Goal: Transaction & Acquisition: Purchase product/service

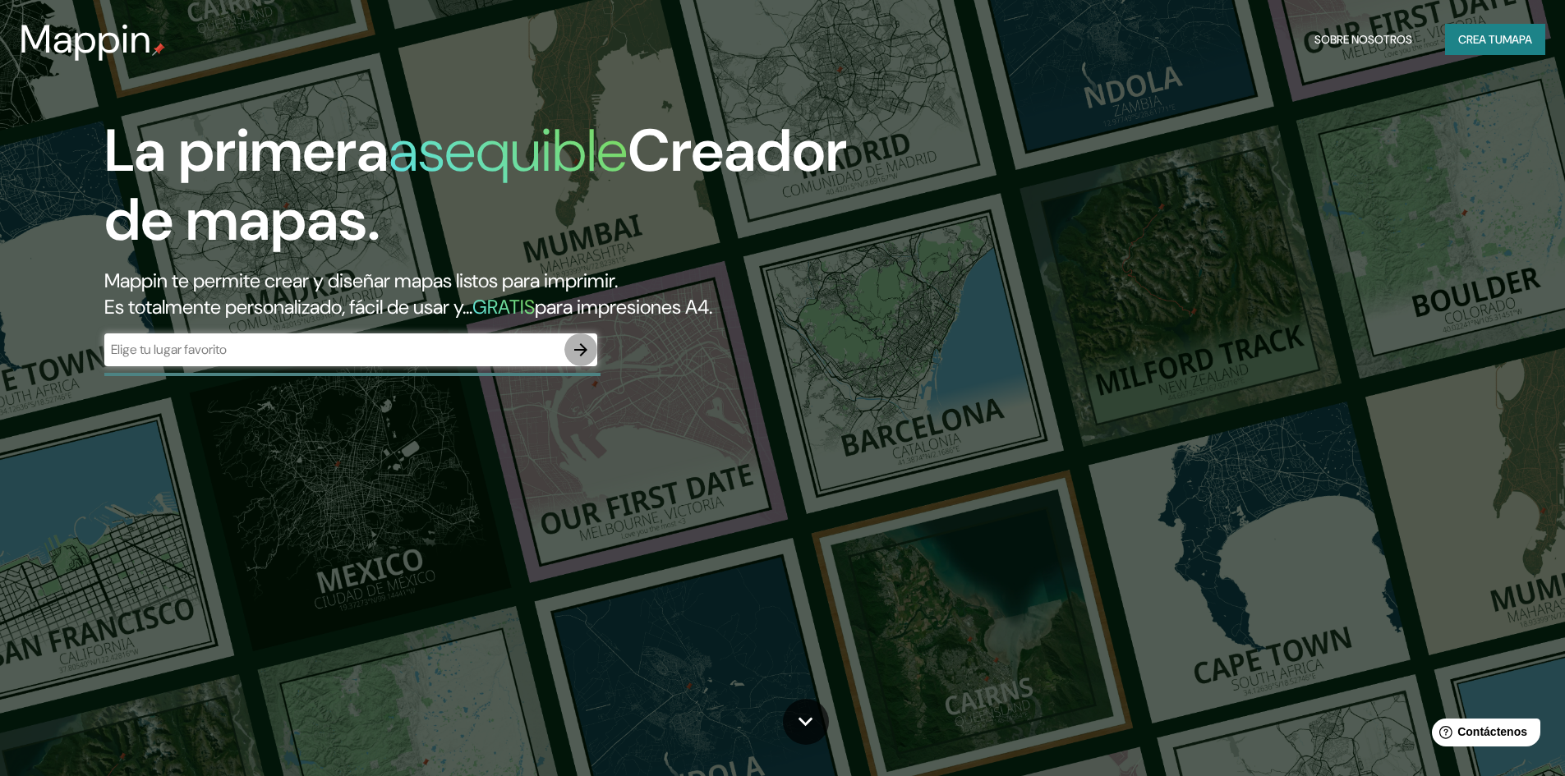
click at [583, 348] on icon "button" at bounding box center [581, 350] width 20 height 20
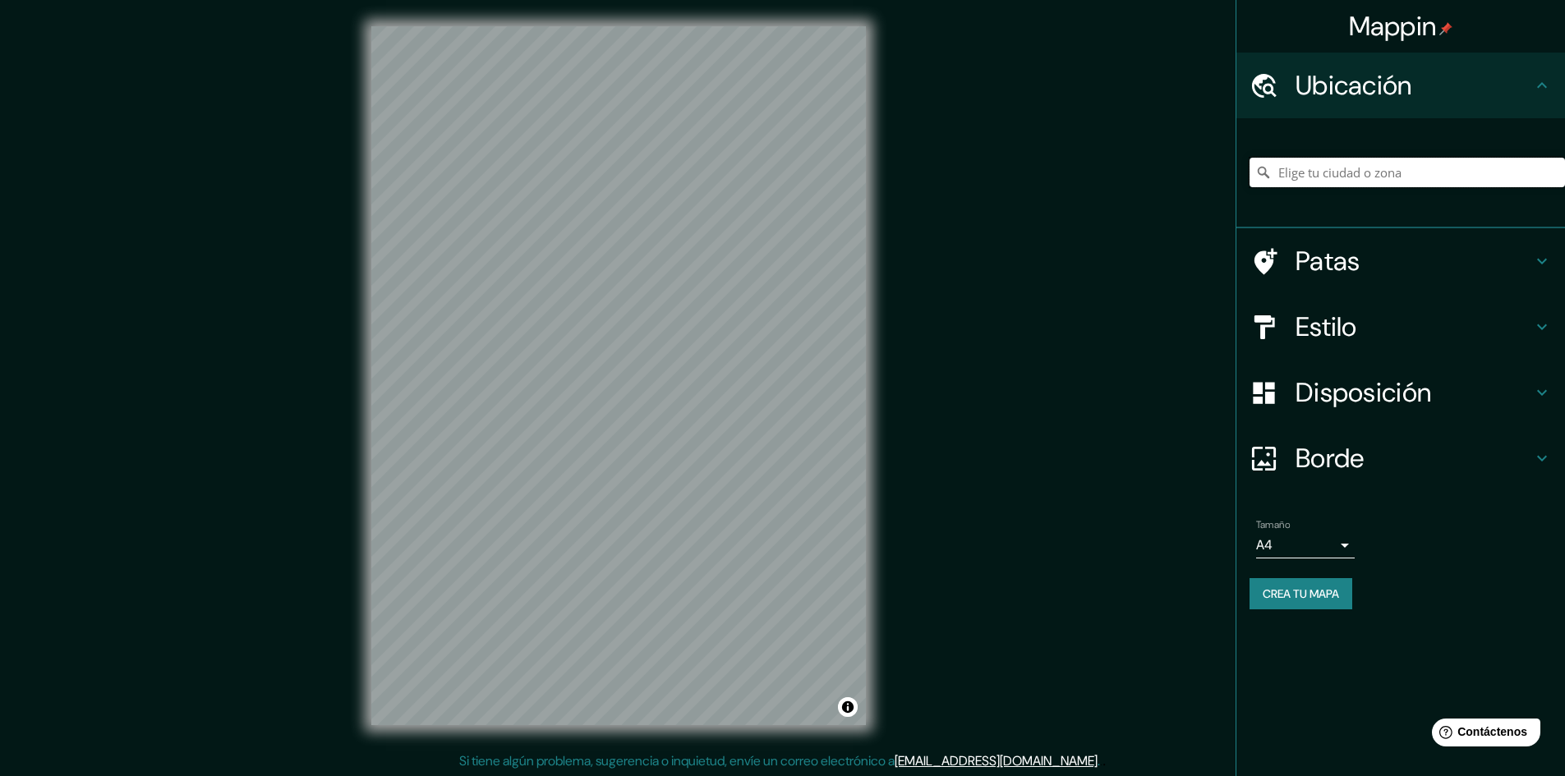
click at [1361, 174] on input "Elige tu ciudad o zona" at bounding box center [1406, 173] width 315 height 30
paste input "14.49636385059454, -90.56012426228936"
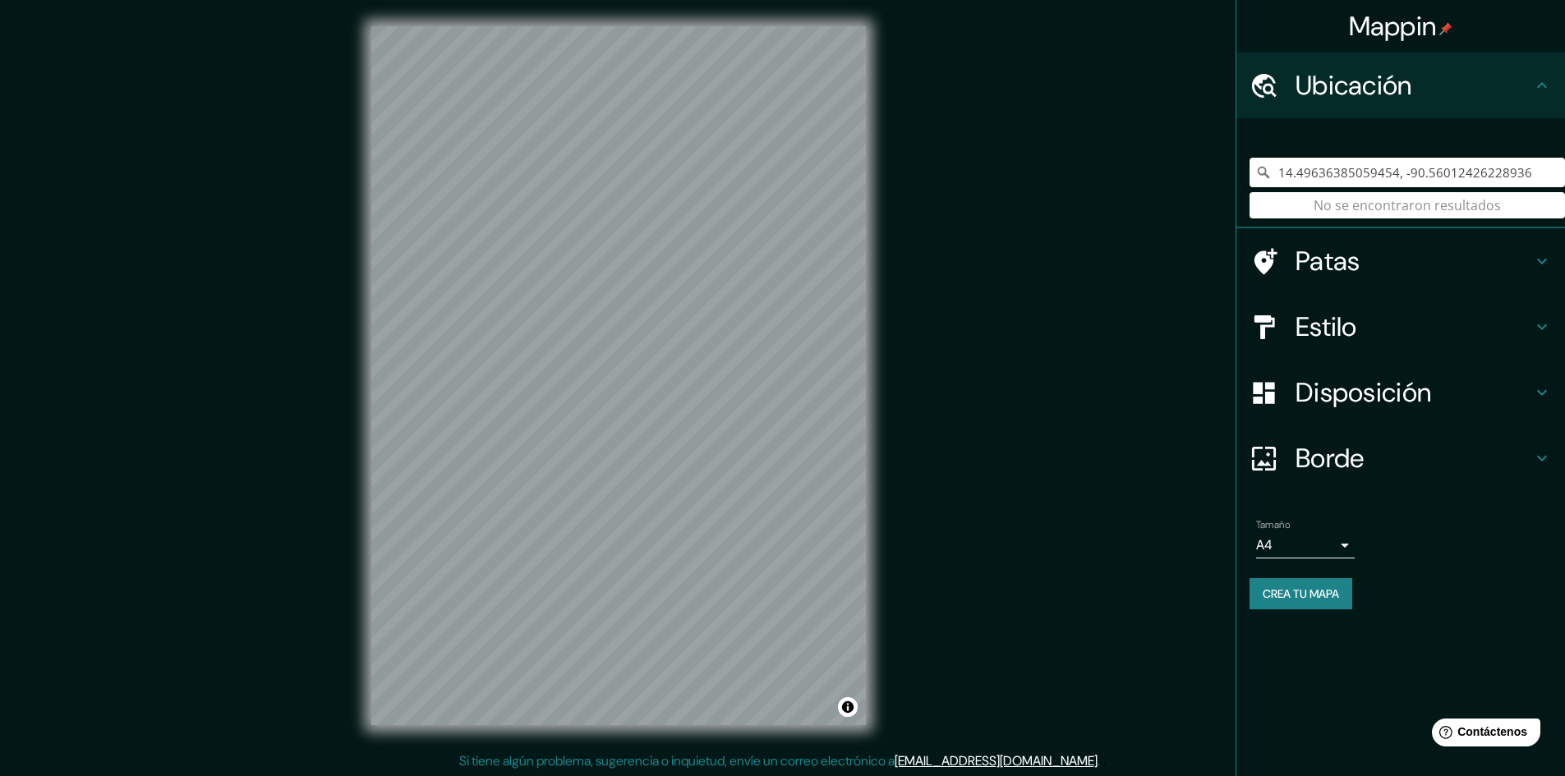
type input "14.49636385059454, -90.56012426228936"
click at [1257, 177] on icon at bounding box center [1263, 172] width 16 height 16
click at [1265, 168] on icon at bounding box center [1262, 172] width 11 height 11
click at [1264, 171] on icon at bounding box center [1263, 172] width 16 height 16
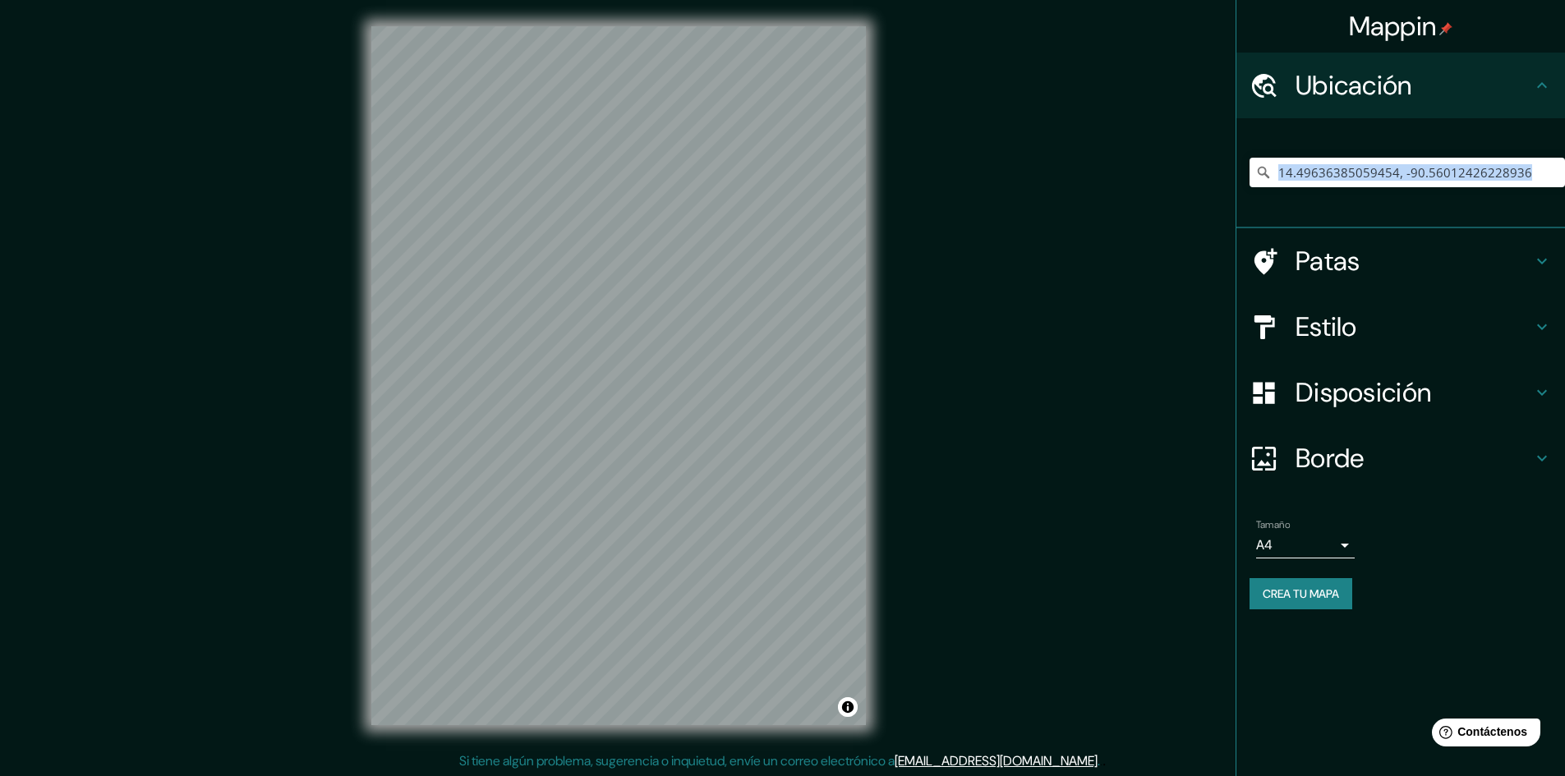
click at [1264, 171] on icon at bounding box center [1263, 172] width 16 height 16
click at [1540, 165] on input "14.49636385059454, -90.56012426228936" at bounding box center [1406, 173] width 315 height 30
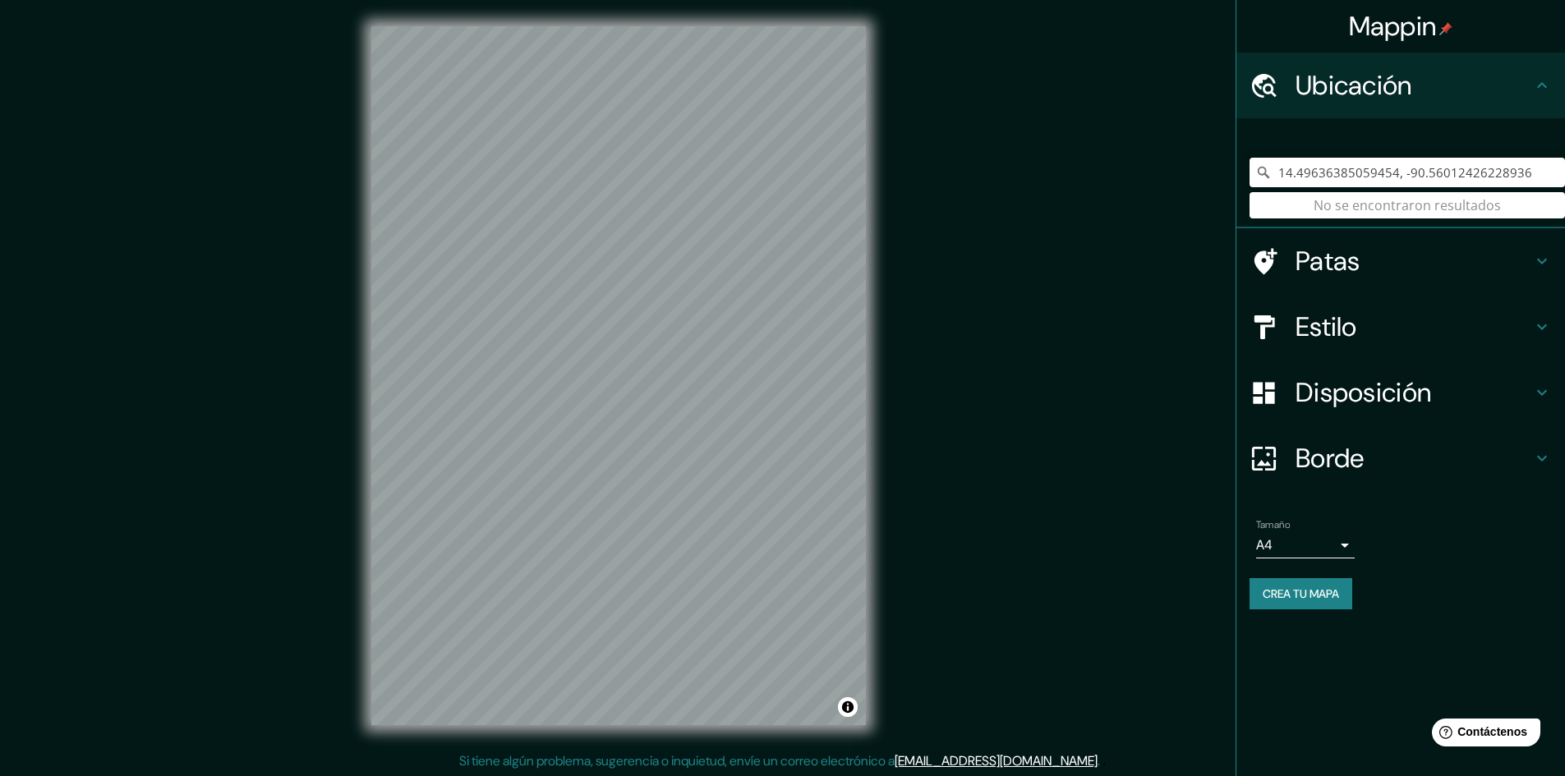
drag, startPoint x: 1537, startPoint y: 167, endPoint x: 1253, endPoint y: 168, distance: 283.4
click at [1214, 183] on div "Mappin Ubicación 14.49636385059454, -90.56012426228936 No se encontraron result…" at bounding box center [782, 389] width 1565 height 778
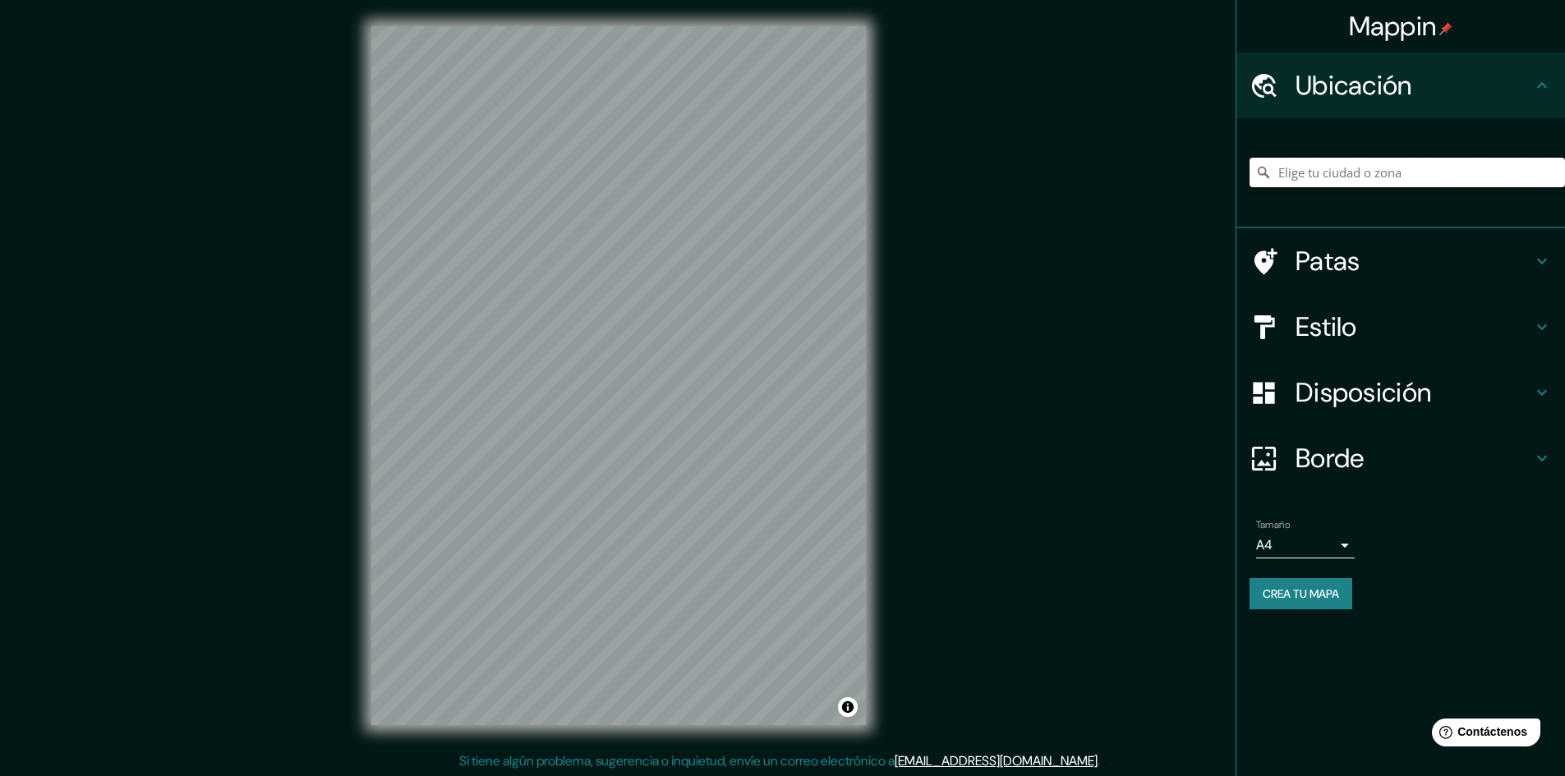
paste input "Ofibodegas Crisandi"
type input "Crișanei Strada, Constanța 900573, distrito de Constanța, Rumania"
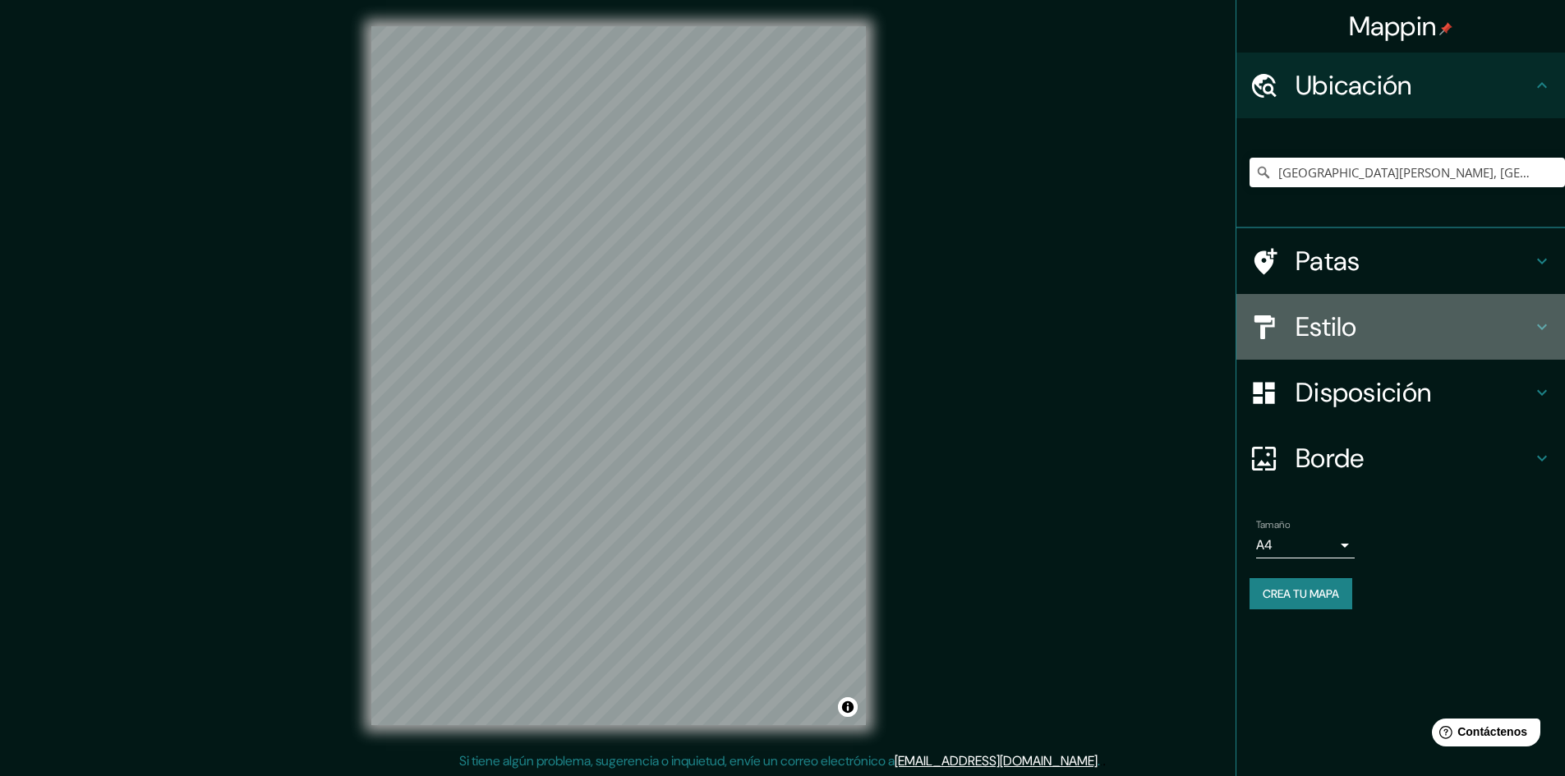
click at [1435, 329] on h4 "Estilo" at bounding box center [1413, 326] width 237 height 33
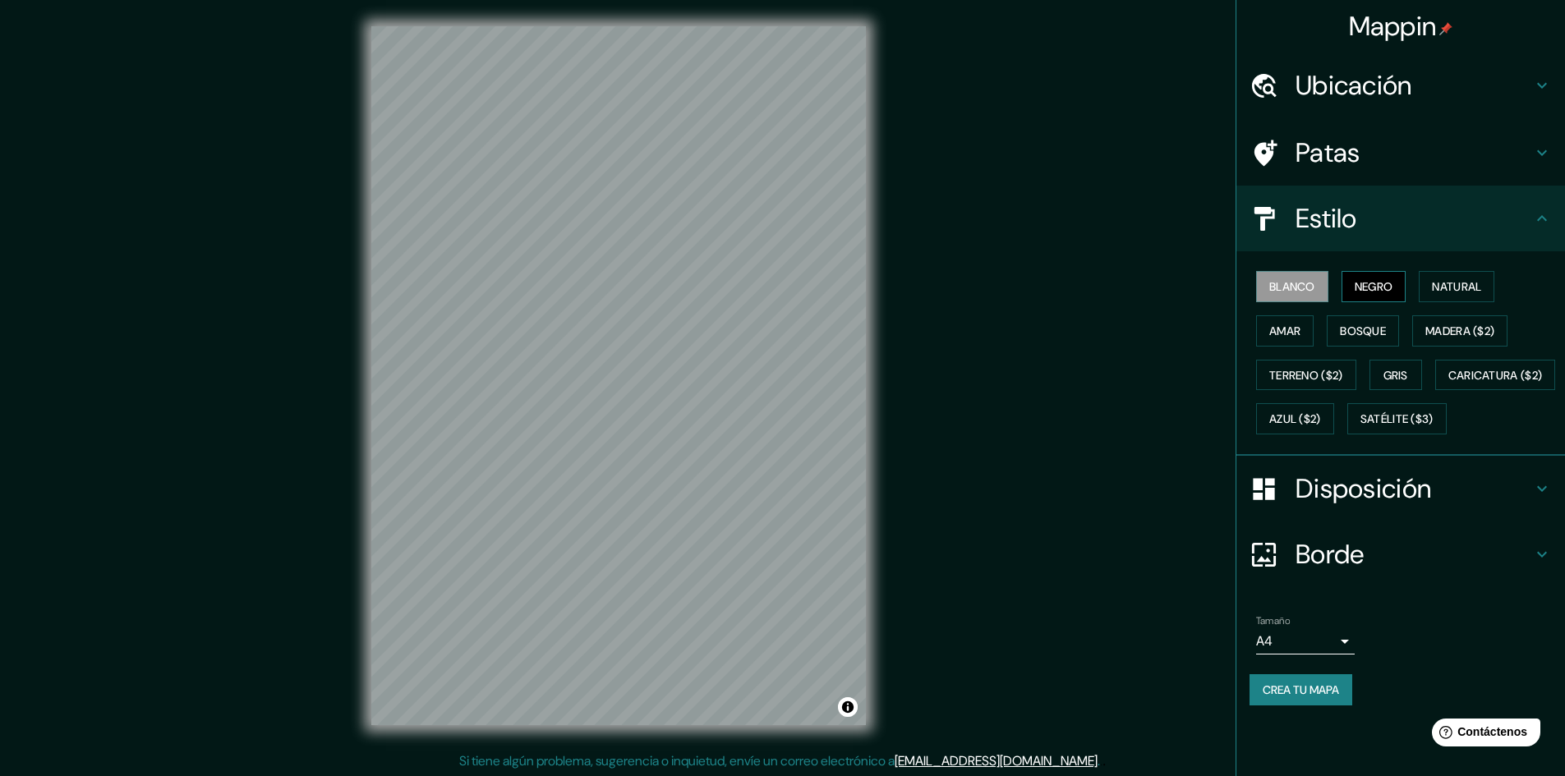
click at [1356, 278] on font "Negro" at bounding box center [1373, 286] width 39 height 21
click at [1452, 294] on font "Natural" at bounding box center [1456, 286] width 49 height 15
click at [1303, 336] on button "Amar" at bounding box center [1284, 330] width 57 height 31
click at [1377, 334] on font "Bosque" at bounding box center [1363, 331] width 46 height 15
click at [1464, 338] on font "Madera ($2)" at bounding box center [1459, 331] width 69 height 15
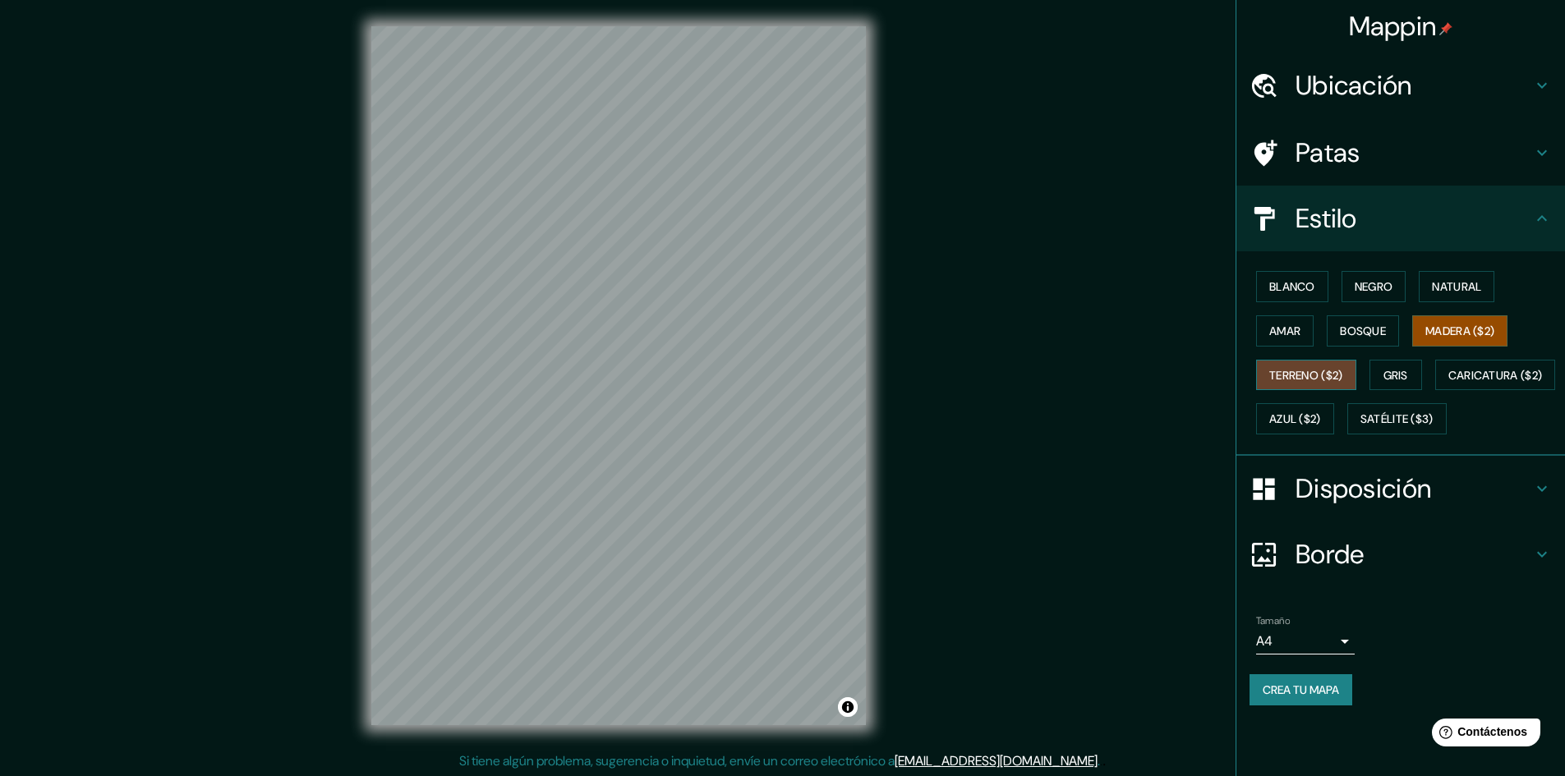
click at [1305, 383] on font "Terreno ($2)" at bounding box center [1306, 375] width 74 height 21
click at [1360, 427] on font "Satélite ($3)" at bounding box center [1396, 419] width 73 height 15
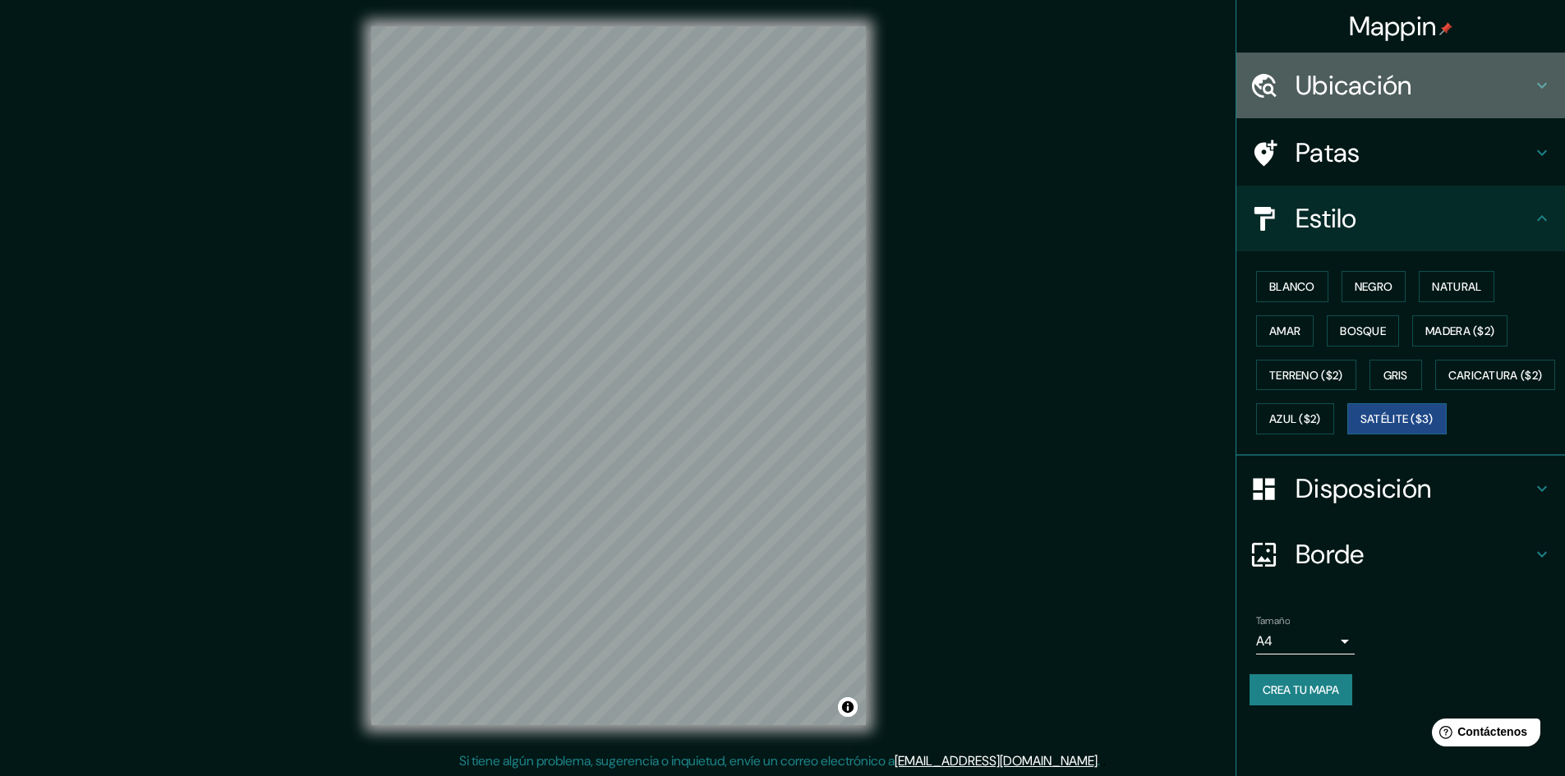
click at [1424, 85] on h4 "Ubicación" at bounding box center [1413, 85] width 237 height 33
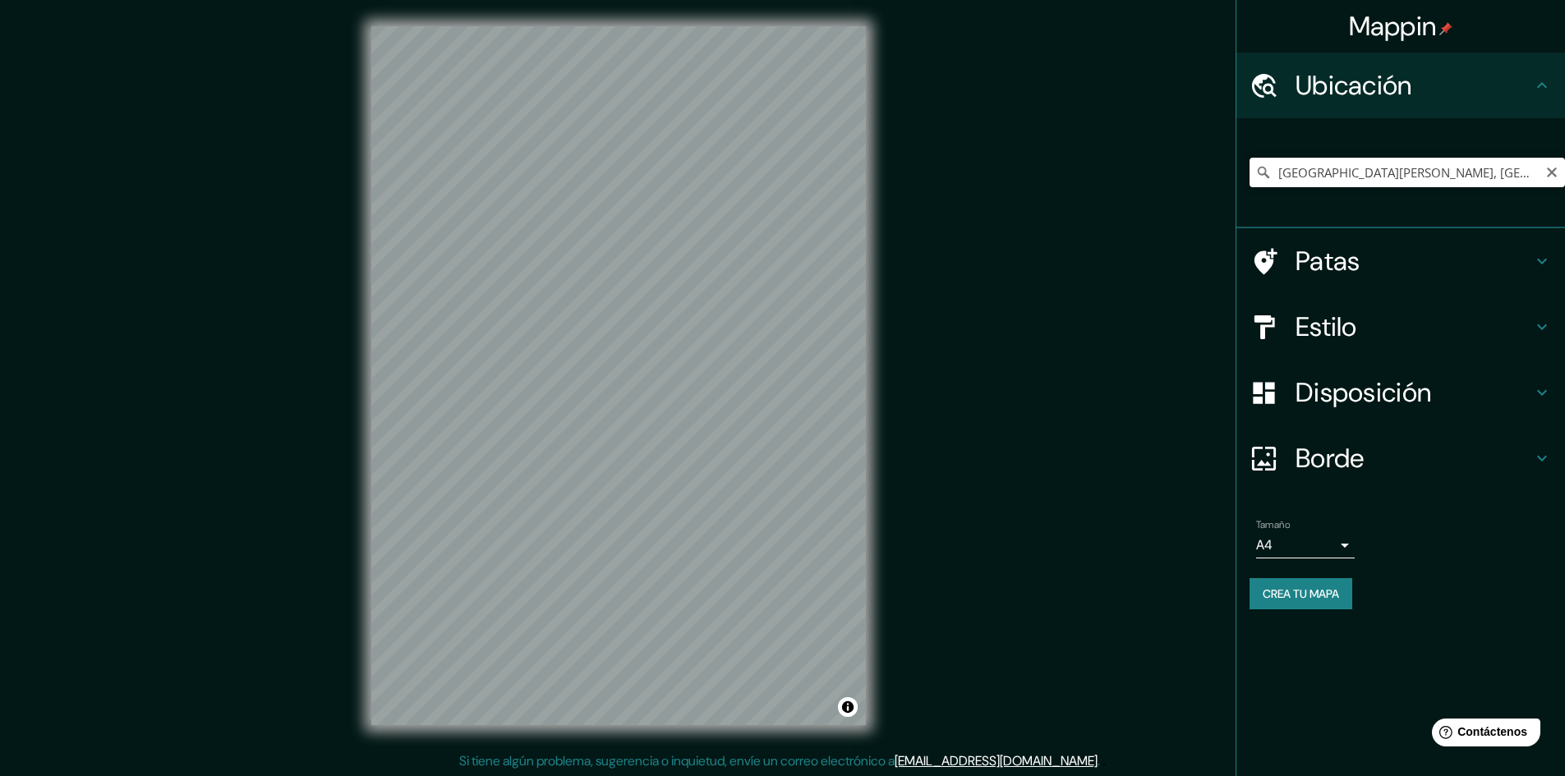
click at [1323, 179] on input "Crișanei Strada, Constanța 900573, distrito de Constanța, Rumania" at bounding box center [1406, 173] width 315 height 30
click at [1550, 172] on icon "Claro" at bounding box center [1551, 172] width 13 height 13
paste input "Ofibodegas Crisandi"
type input "Guatire, Zamora, Miranda, Venezuela"
click at [1550, 177] on icon "Claro" at bounding box center [1551, 172] width 13 height 13
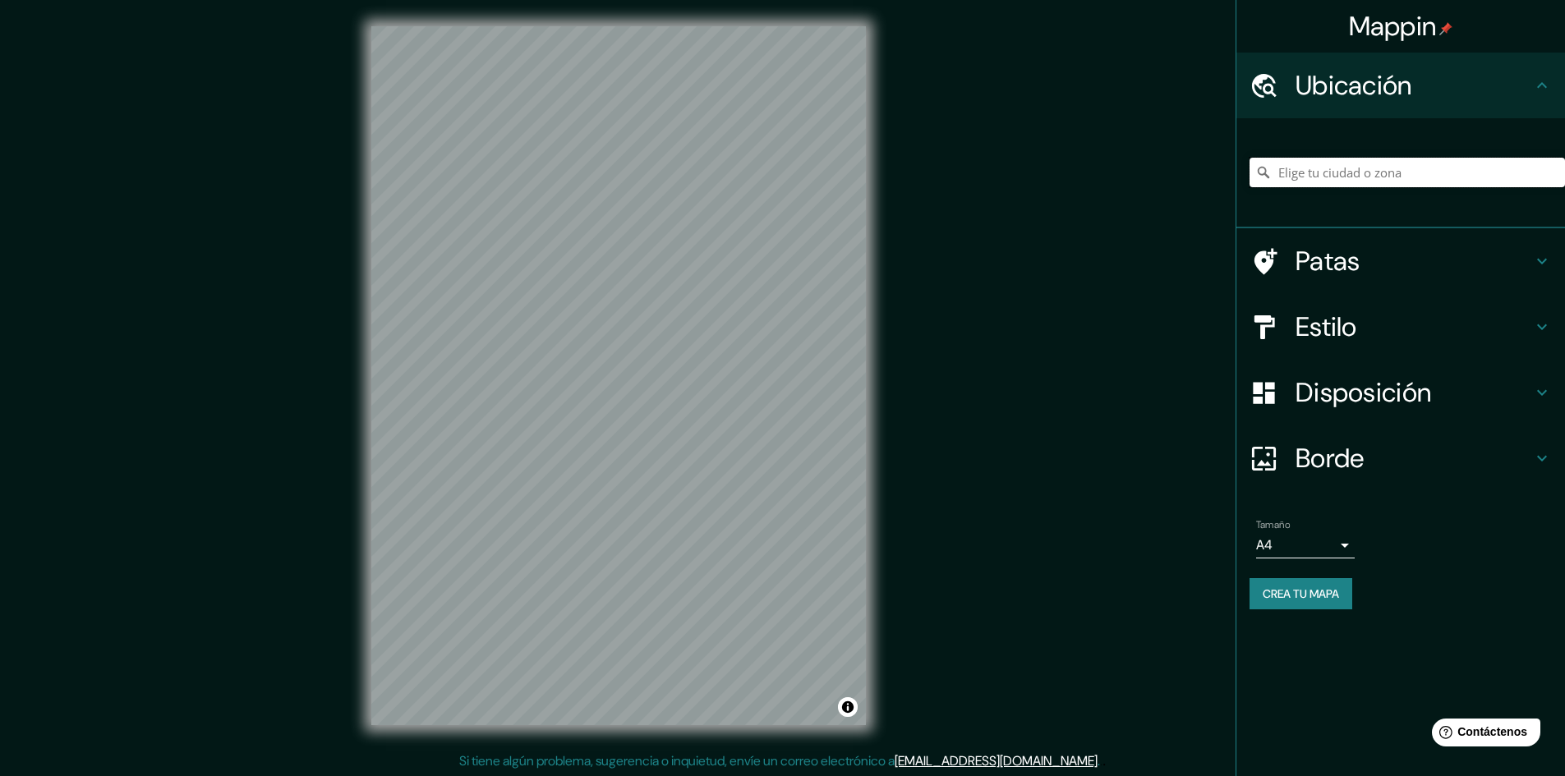
paste input "14.498523093320859, -90.56015778990033"
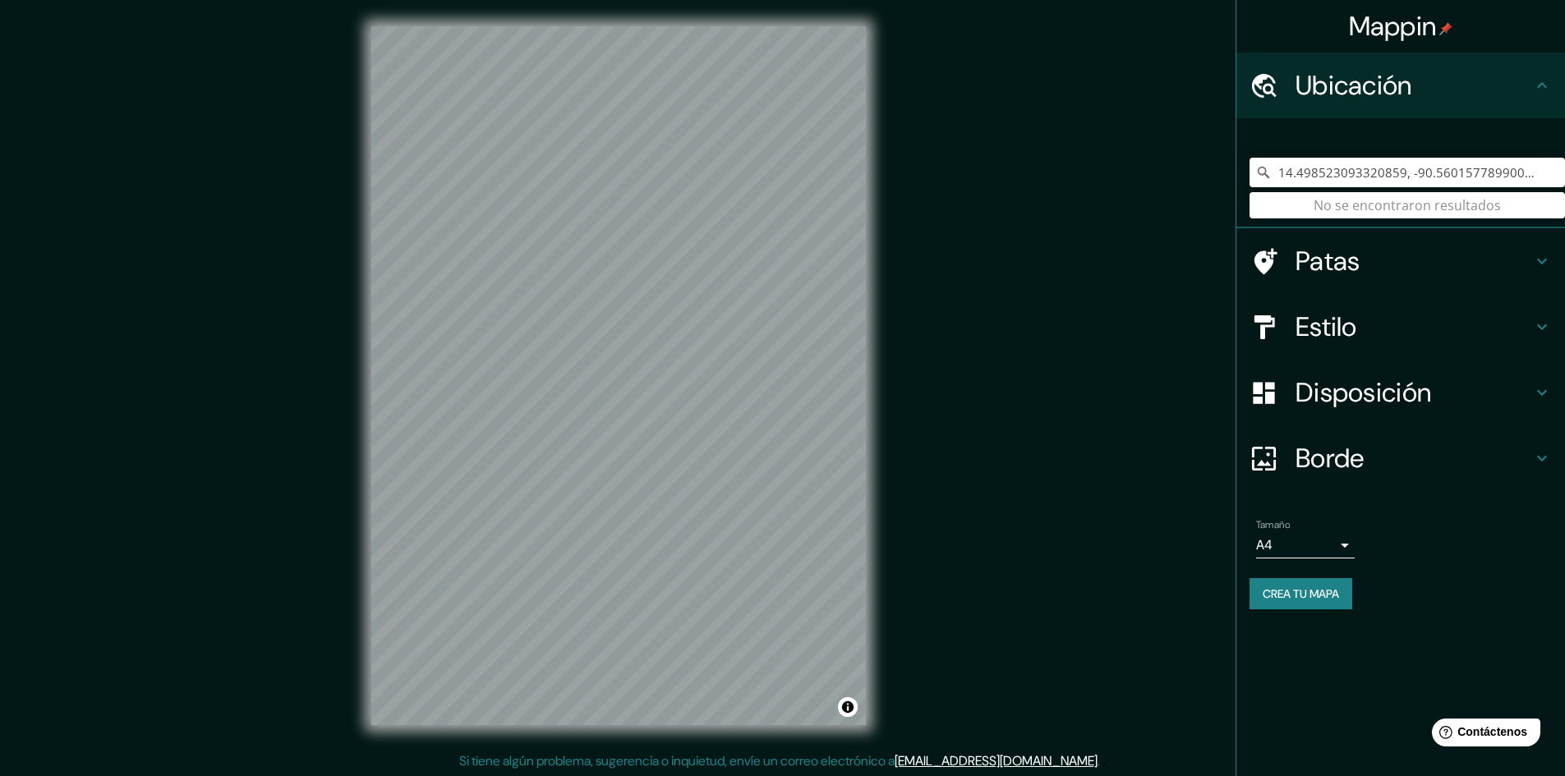
click at [1384, 209] on div "14.498523093320859, -90.56015778990033 No se encontraron resultados" at bounding box center [1406, 172] width 315 height 82
click at [1269, 179] on icon at bounding box center [1263, 172] width 16 height 16
click at [1262, 177] on icon at bounding box center [1263, 172] width 16 height 16
drag, startPoint x: 1553, startPoint y: 166, endPoint x: 1118, endPoint y: 205, distance: 437.1
click at [1116, 205] on div "Mappin Ubicación 14.498523093320859, -90.56015778990033 No se encontraron resul…" at bounding box center [782, 389] width 1565 height 778
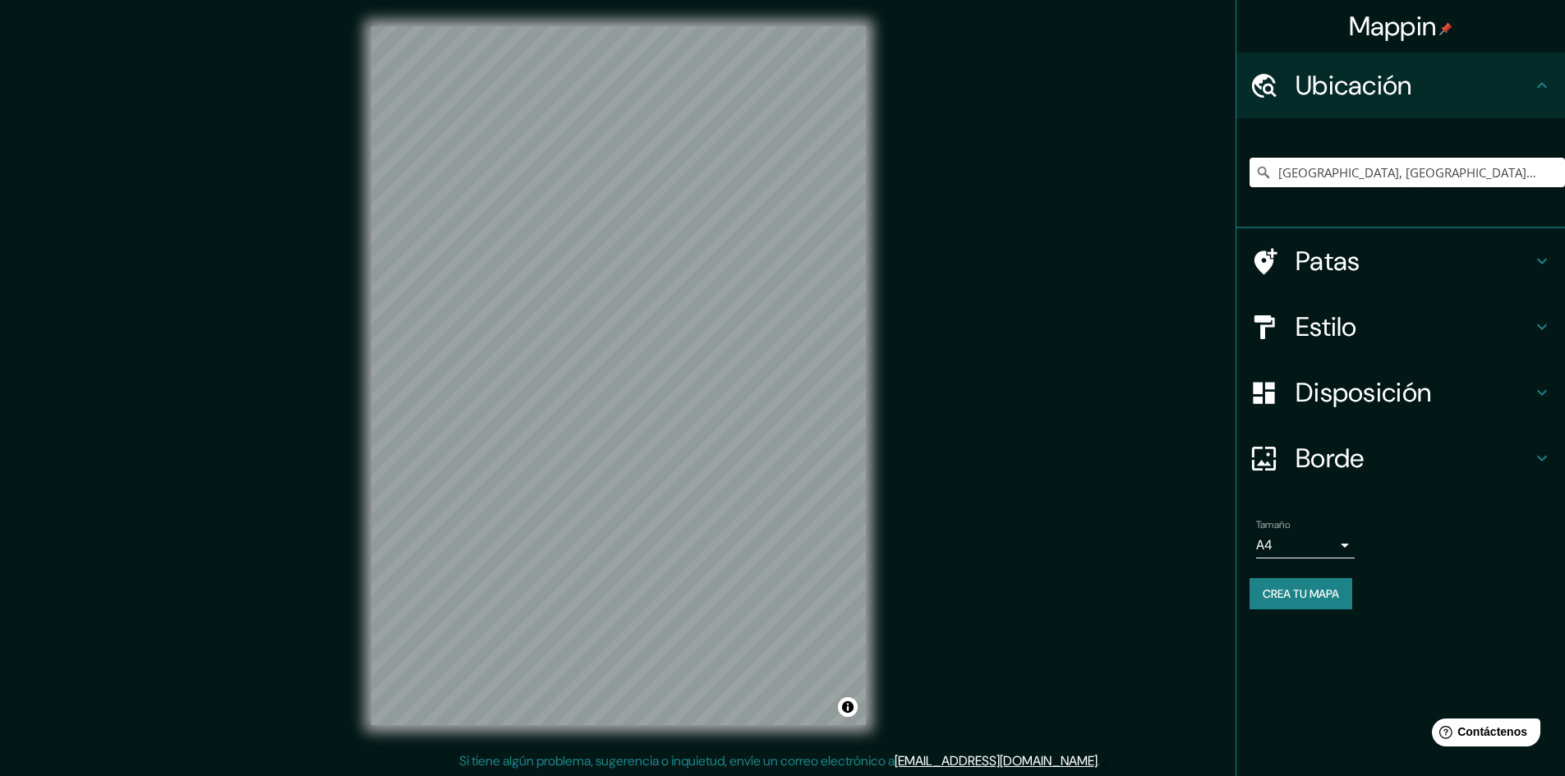
type input "Petapa, Departamento de Guatemala, Guatemala"
click at [1367, 315] on h4 "Estilo" at bounding box center [1413, 326] width 237 height 33
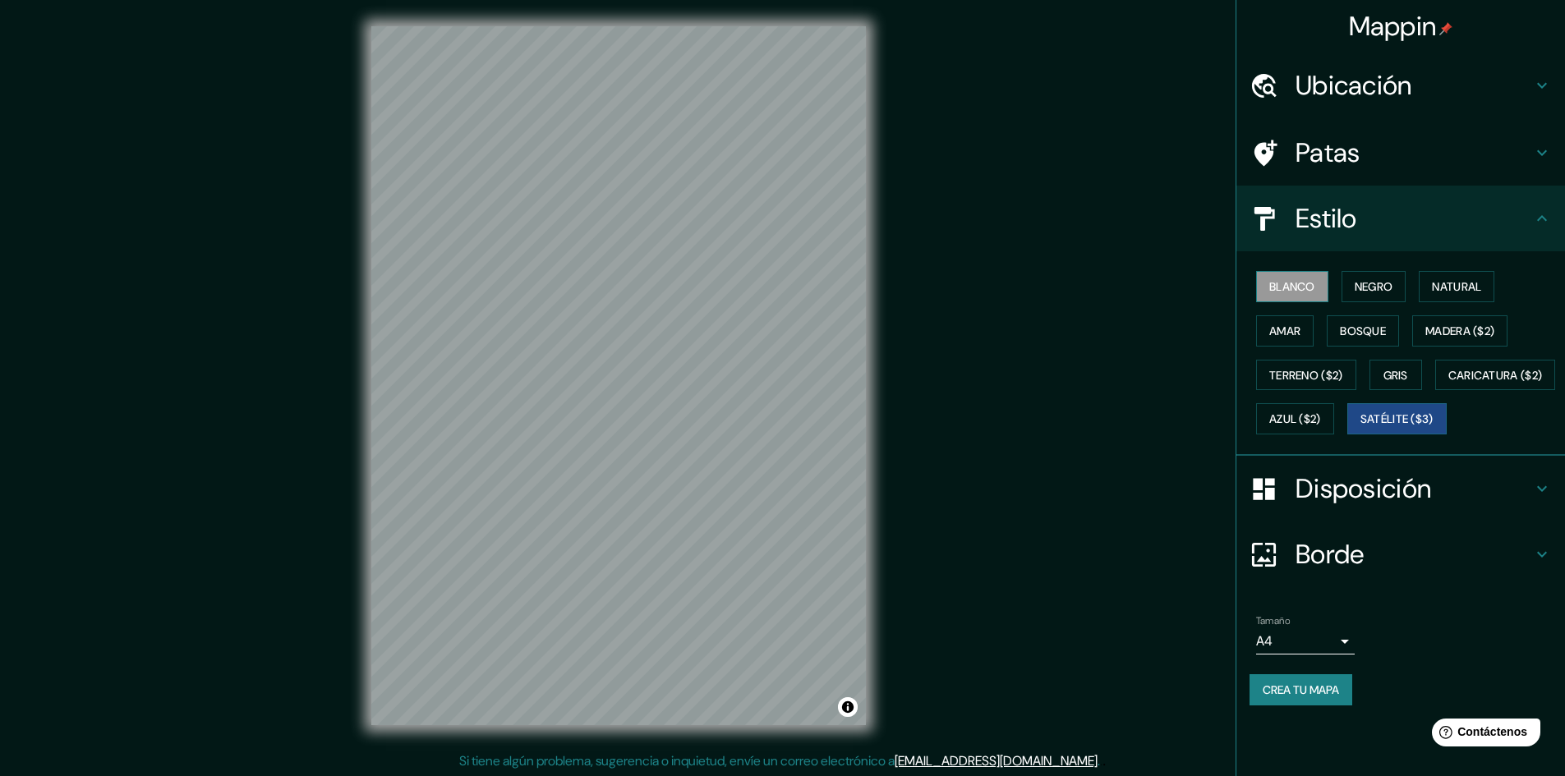
click at [1303, 277] on font "Blanco" at bounding box center [1292, 286] width 46 height 21
click at [1406, 295] on button "Negro" at bounding box center [1373, 286] width 65 height 31
click at [1473, 286] on font "Natural" at bounding box center [1456, 286] width 49 height 15
click at [1291, 349] on div "Blanco Negro Natural Amar Bosque Madera ($2) Terreno ($2) Gris Caricatura ($2) …" at bounding box center [1406, 352] width 315 height 177
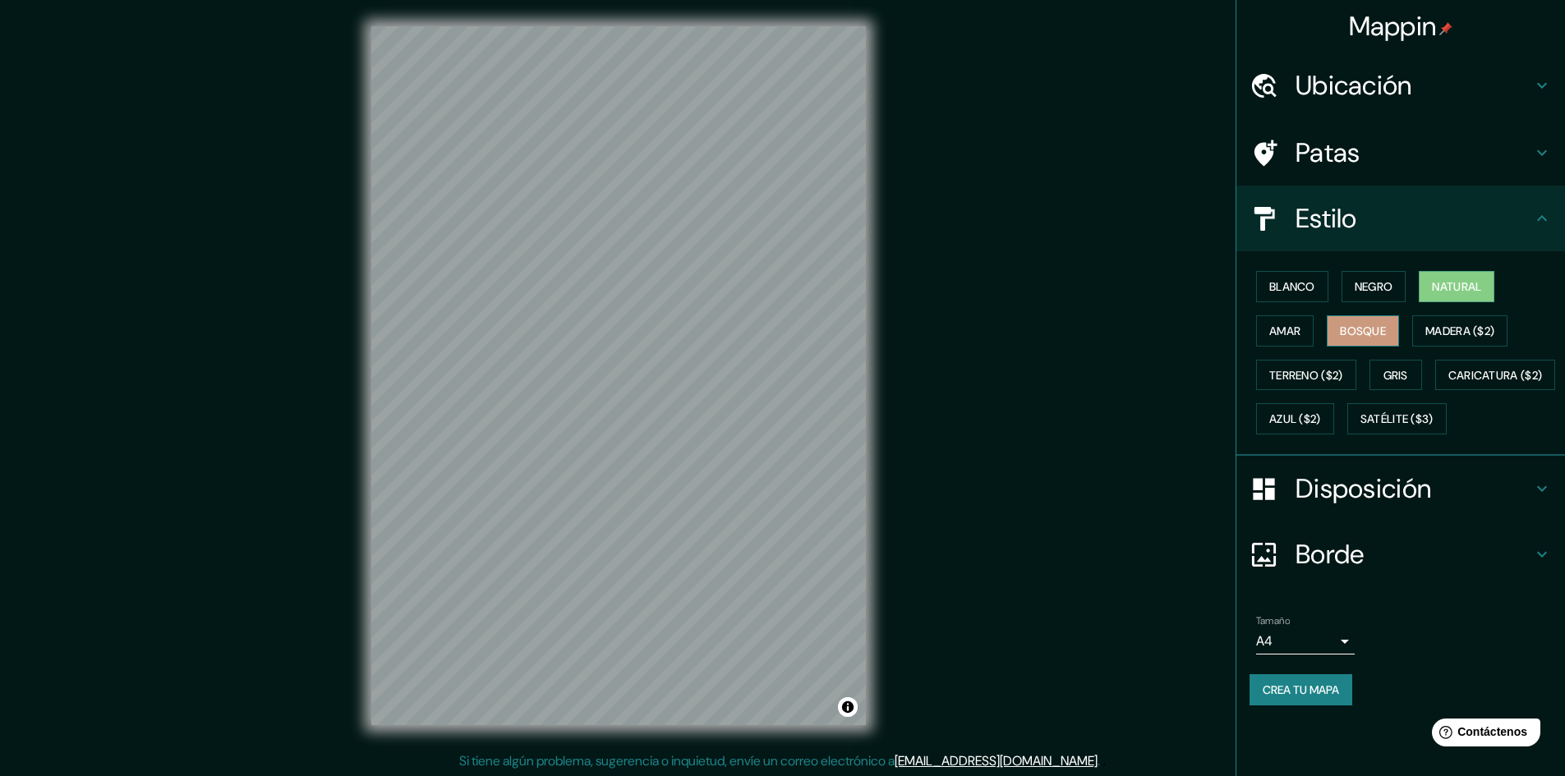
click at [1395, 343] on button "Bosque" at bounding box center [1362, 330] width 72 height 31
click at [1365, 371] on div "Blanco Negro Natural Amar Bosque Madera ($2) Terreno ($2) Gris Caricatura ($2) …" at bounding box center [1406, 352] width 315 height 177
click at [1386, 375] on button "Gris" at bounding box center [1395, 375] width 53 height 31
click at [1317, 697] on font "Crea tu mapa" at bounding box center [1300, 690] width 76 height 15
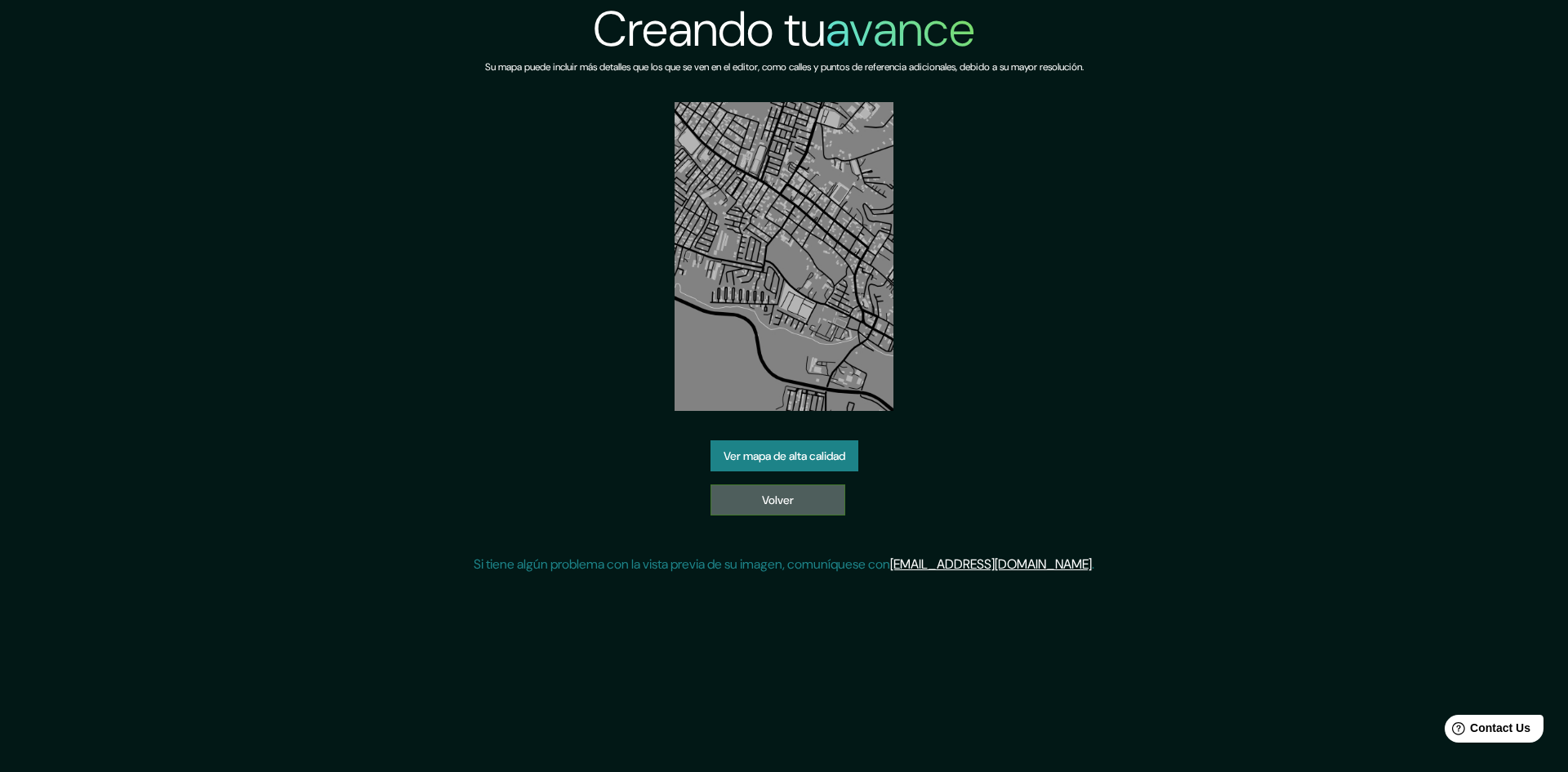
click at [789, 503] on font "Volver" at bounding box center [778, 499] width 32 height 15
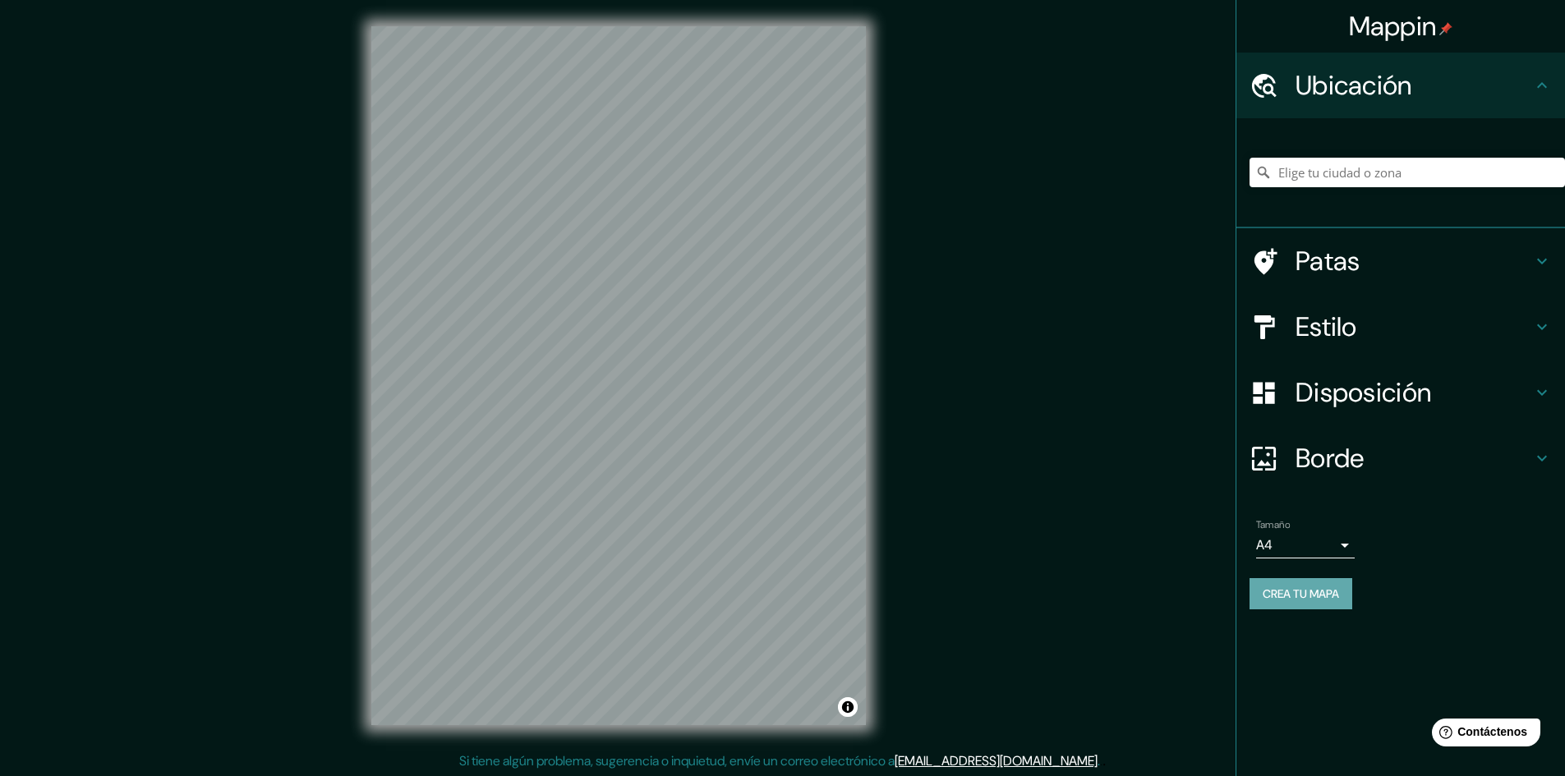
click at [1325, 593] on font "Crea tu mapa" at bounding box center [1300, 593] width 76 height 15
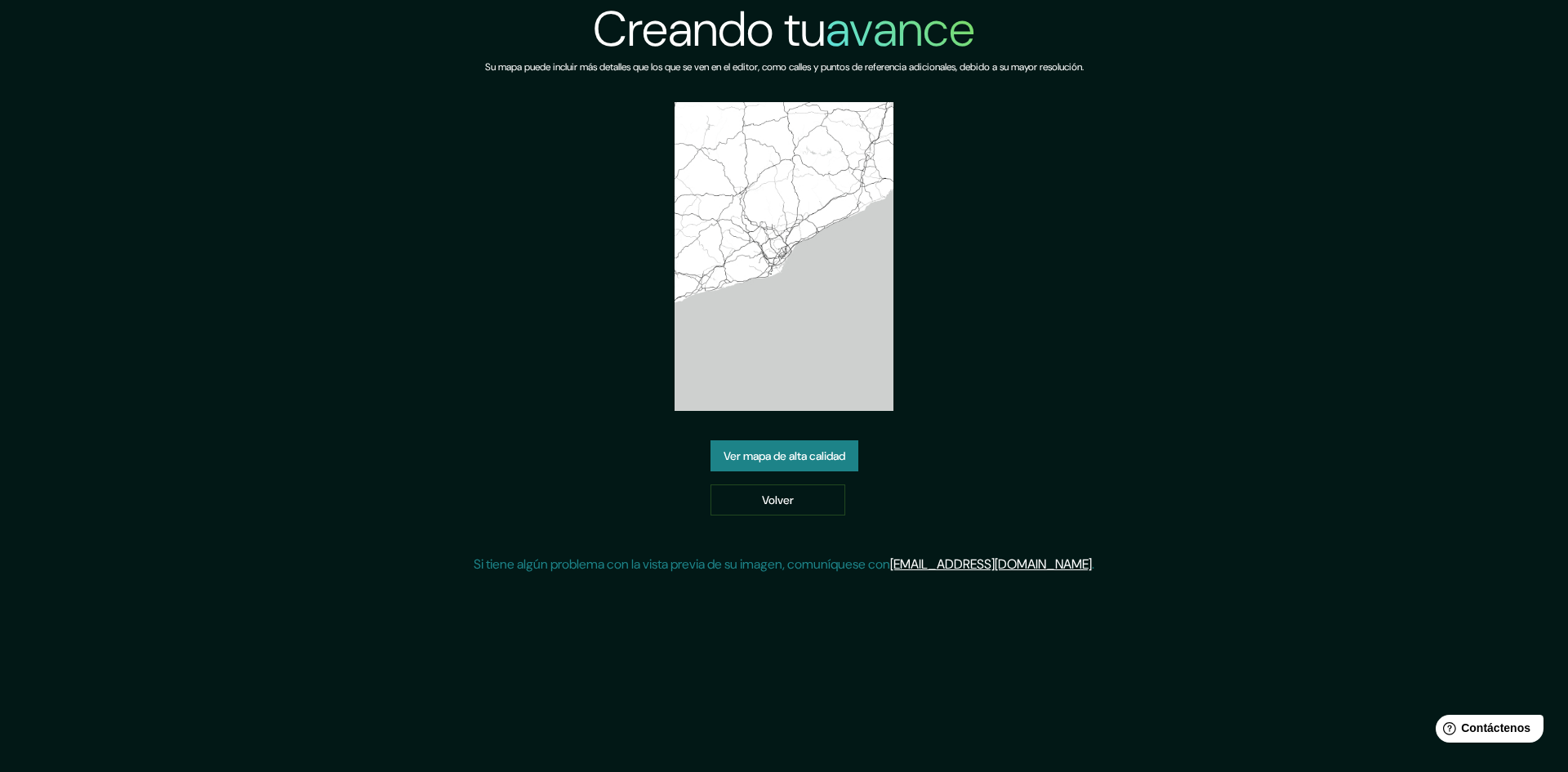
click at [839, 466] on font "Ver mapa de alta calidad" at bounding box center [784, 456] width 121 height 21
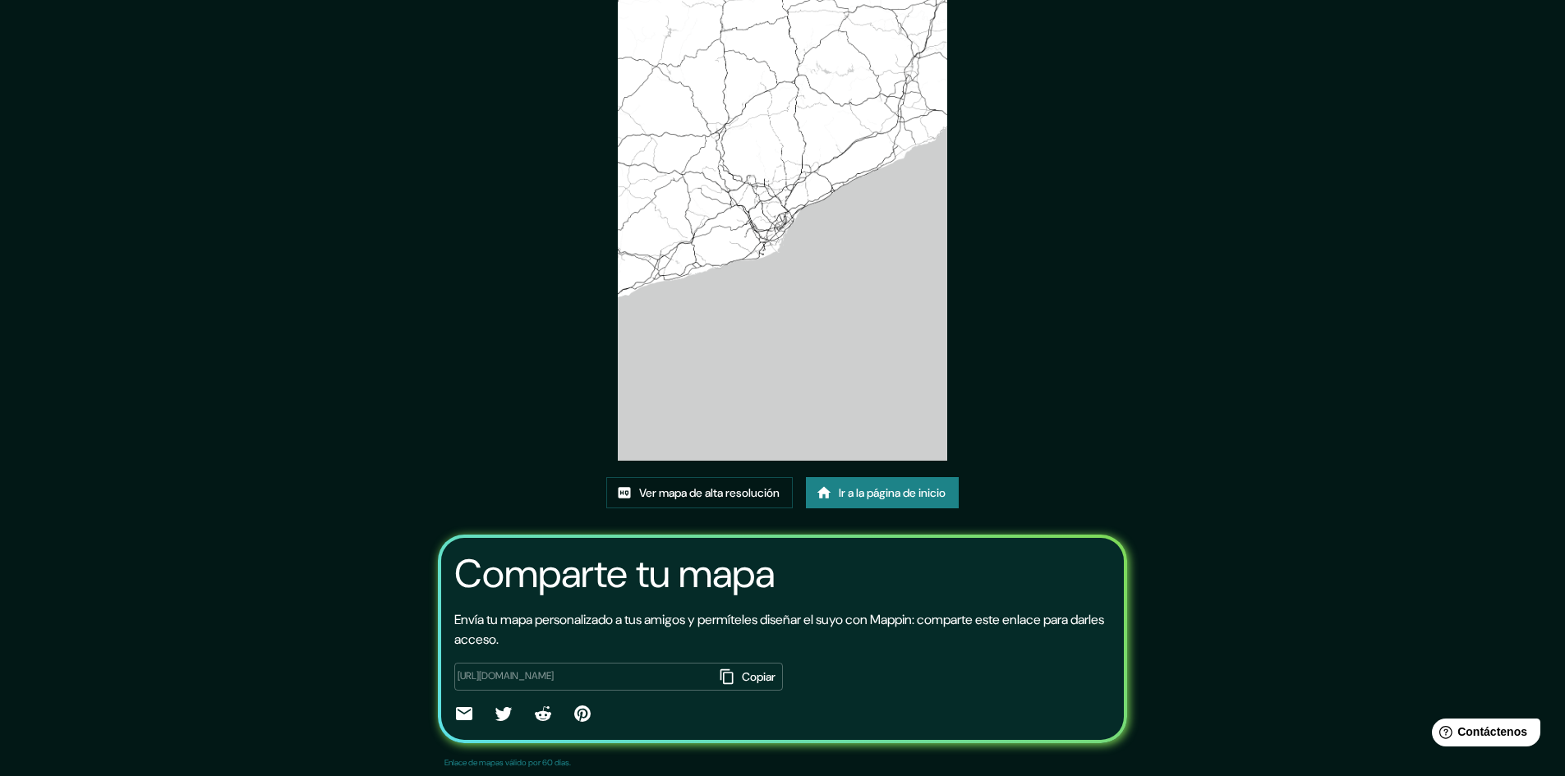
scroll to position [102, 0]
